Goal: Transaction & Acquisition: Purchase product/service

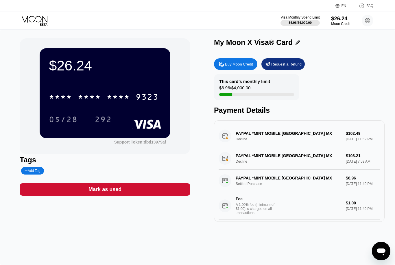
click at [341, 21] on div "$26.24" at bounding box center [340, 18] width 19 height 6
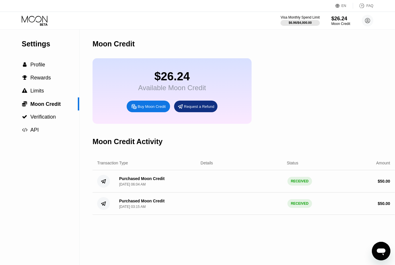
click at [153, 109] on div "Buy Moon Credit" at bounding box center [152, 106] width 28 height 5
type input "0"
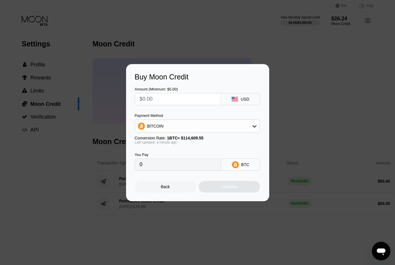
click at [202, 100] on input "text" at bounding box center [178, 99] width 77 height 12
type input "$3"
type input "0.00002618"
type input "$35"
type input "0.00030539"
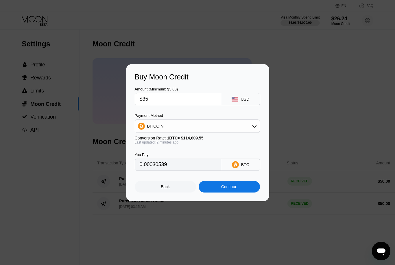
type input "$35"
click at [226, 189] on div "Continue" at bounding box center [229, 186] width 16 height 5
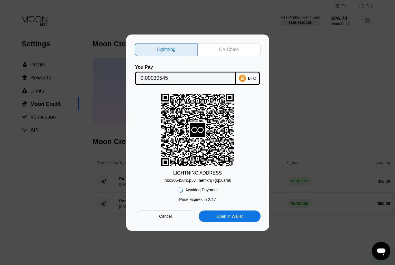
click at [208, 181] on div "lnbc305450n1p5v...hemkrq7gq56srn8" at bounding box center [198, 180] width 68 height 5
click at [208, 141] on rect at bounding box center [198, 129] width 72 height 72
click at [201, 172] on div "LIGHTNING ADDRESS" at bounding box center [197, 172] width 49 height 5
click at [248, 79] on div "BTC" at bounding box center [252, 78] width 8 height 5
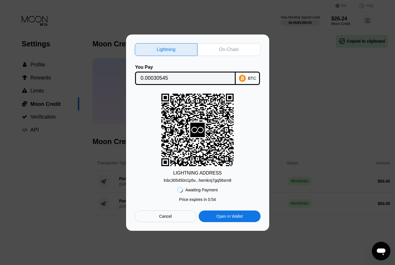
click at [225, 50] on div "On-Chain" at bounding box center [229, 50] width 20 height 6
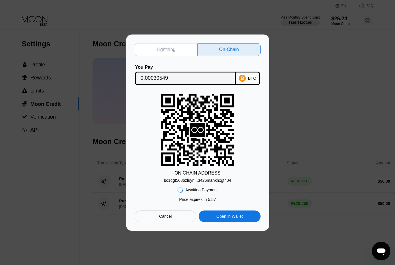
click at [190, 181] on div "bc1qgt5086zluyn...3426manknxgf404" at bounding box center [197, 180] width 67 height 5
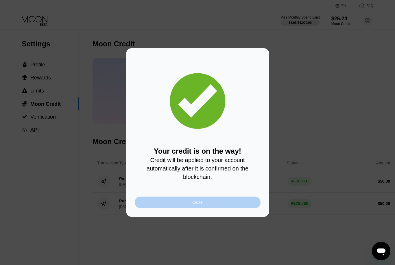
click at [217, 205] on div "Close" at bounding box center [198, 202] width 126 height 12
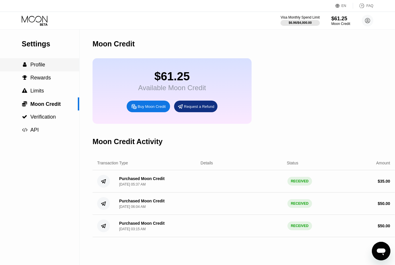
click at [40, 65] on span "Profile" at bounding box center [37, 65] width 15 height 6
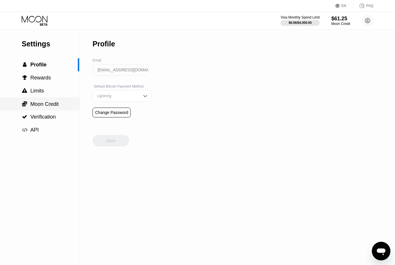
click at [41, 107] on span "Moon Credit" at bounding box center [44, 104] width 28 height 6
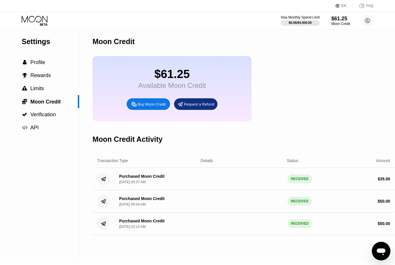
scroll to position [1, 0]
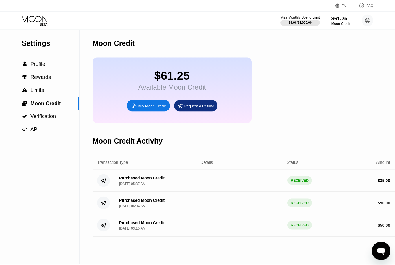
click at [120, 75] on div "$61.25 Available Moon Credit Buy Moon Credit Request a Refund" at bounding box center [172, 90] width 159 height 65
click at [342, 24] on div "Moon Credit" at bounding box center [340, 24] width 19 height 4
click at [369, 20] on circle at bounding box center [368, 21] width 12 height 12
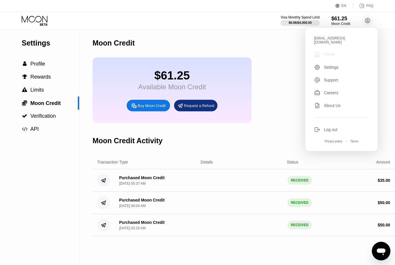
click at [331, 52] on div "Home" at bounding box center [329, 54] width 11 height 5
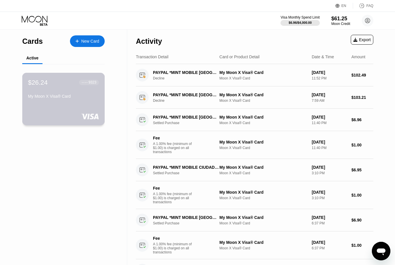
click at [54, 105] on div "$26.24 ● ● ● ● 9323 My Moon X Visa® Card" at bounding box center [63, 99] width 83 height 52
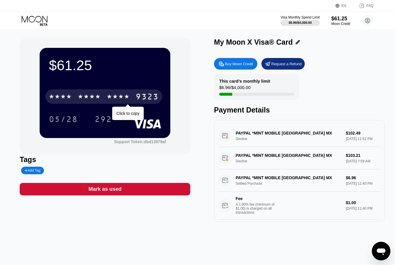
click at [98, 99] on div "* * * *" at bounding box center [89, 97] width 23 height 9
